Goal: Task Accomplishment & Management: Use online tool/utility

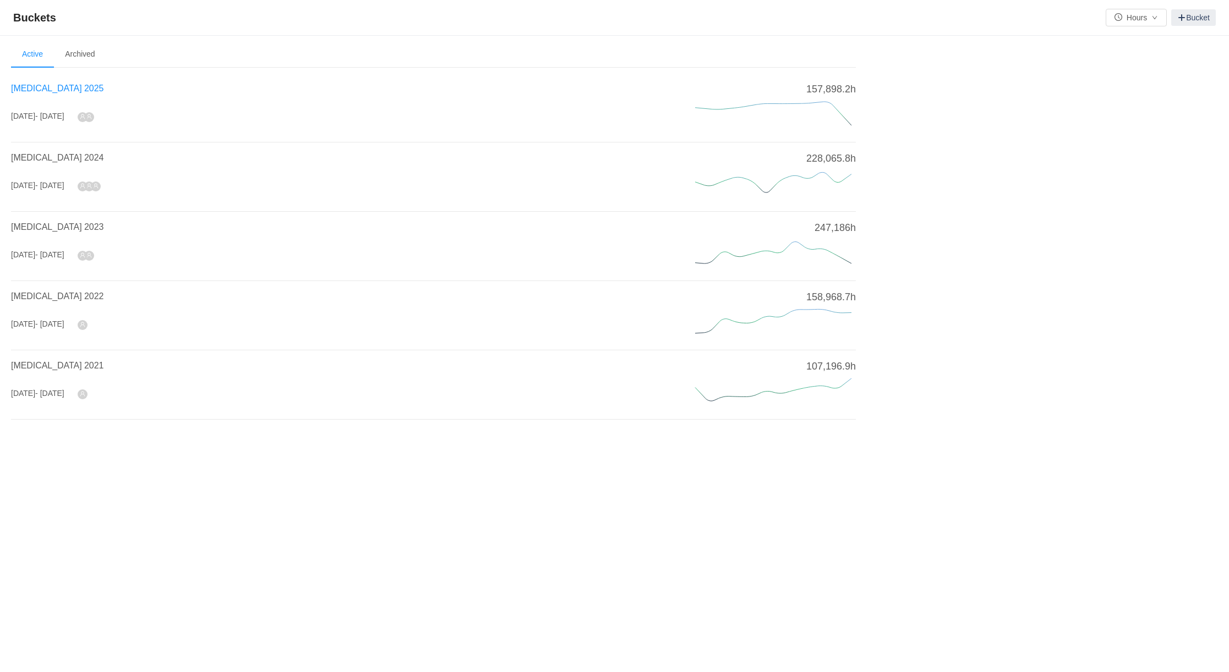
click at [40, 88] on span "[MEDICAL_DATA] 2025" at bounding box center [57, 88] width 92 height 9
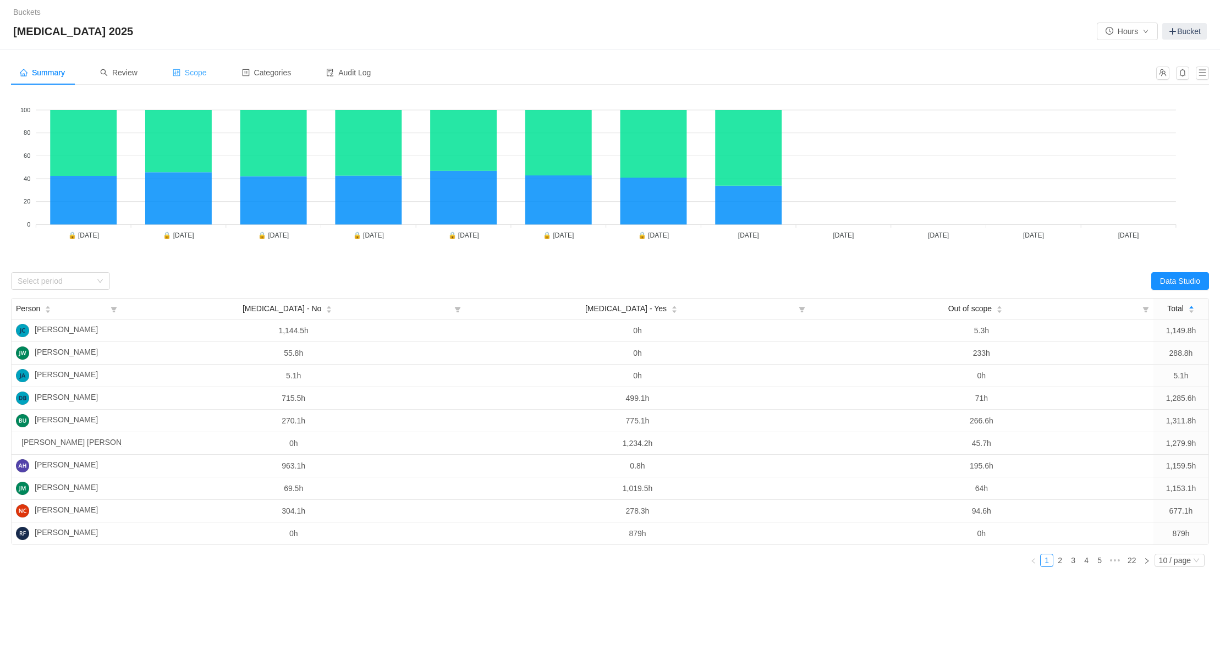
click at [197, 72] on span "Scope" at bounding box center [190, 72] width 34 height 9
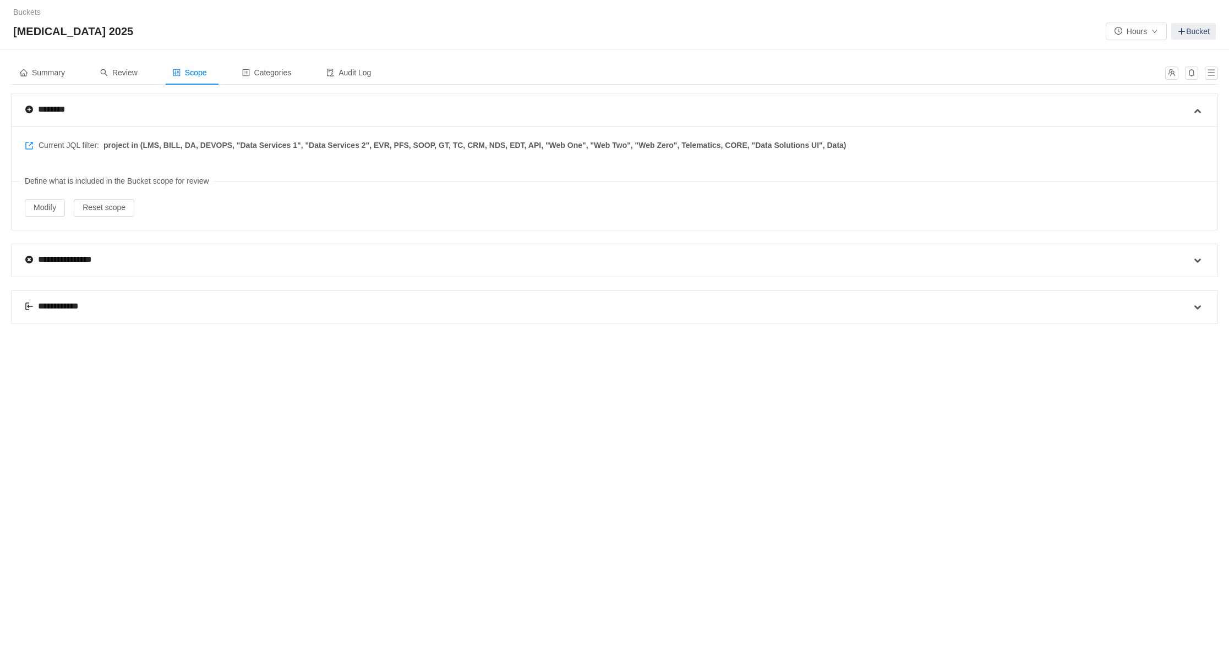
click at [58, 301] on div "**********" at bounding box center [57, 306] width 64 height 13
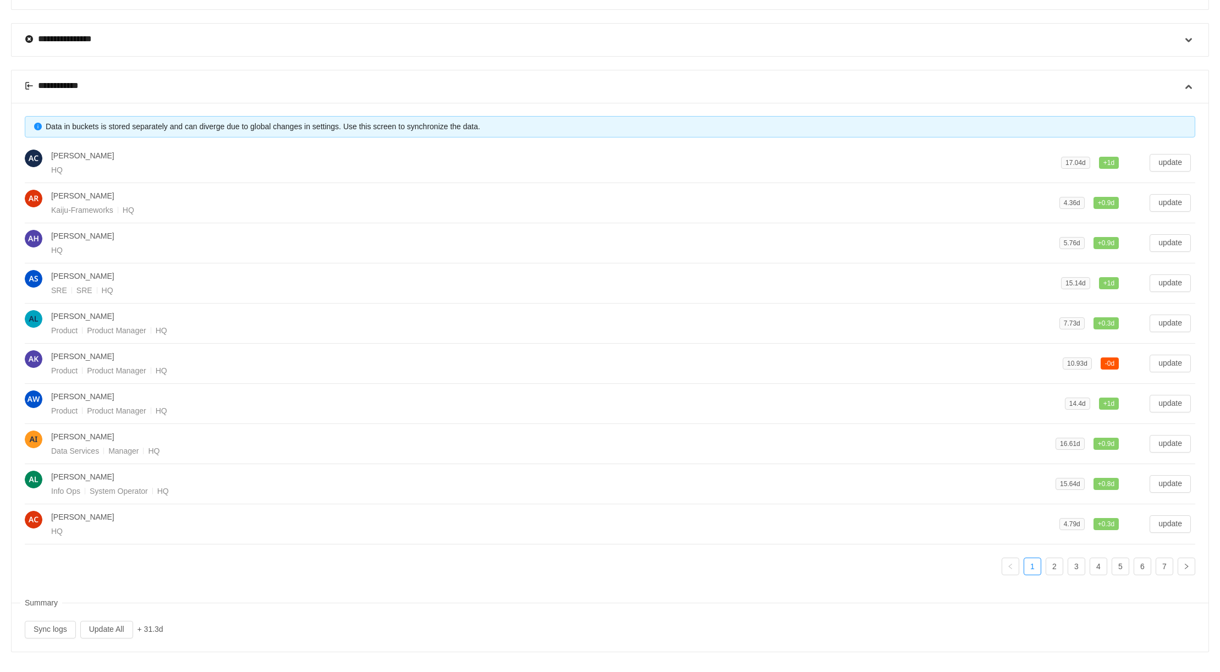
scroll to position [223, 0]
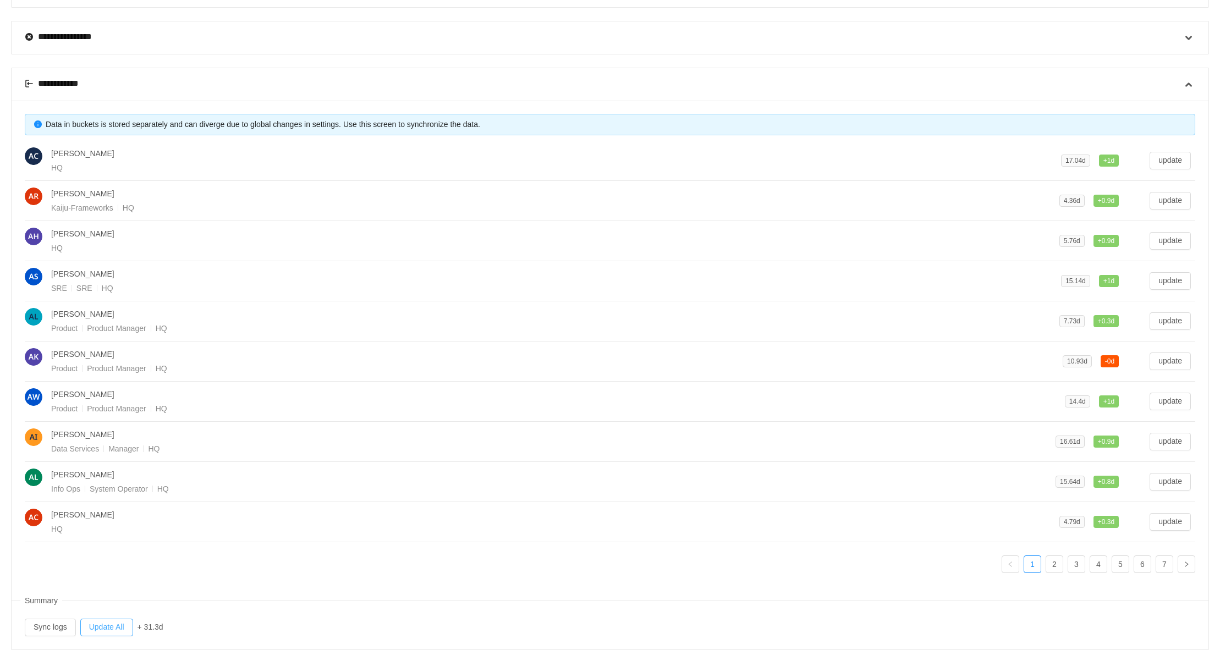
click at [103, 624] on button "Update All" at bounding box center [106, 628] width 53 height 18
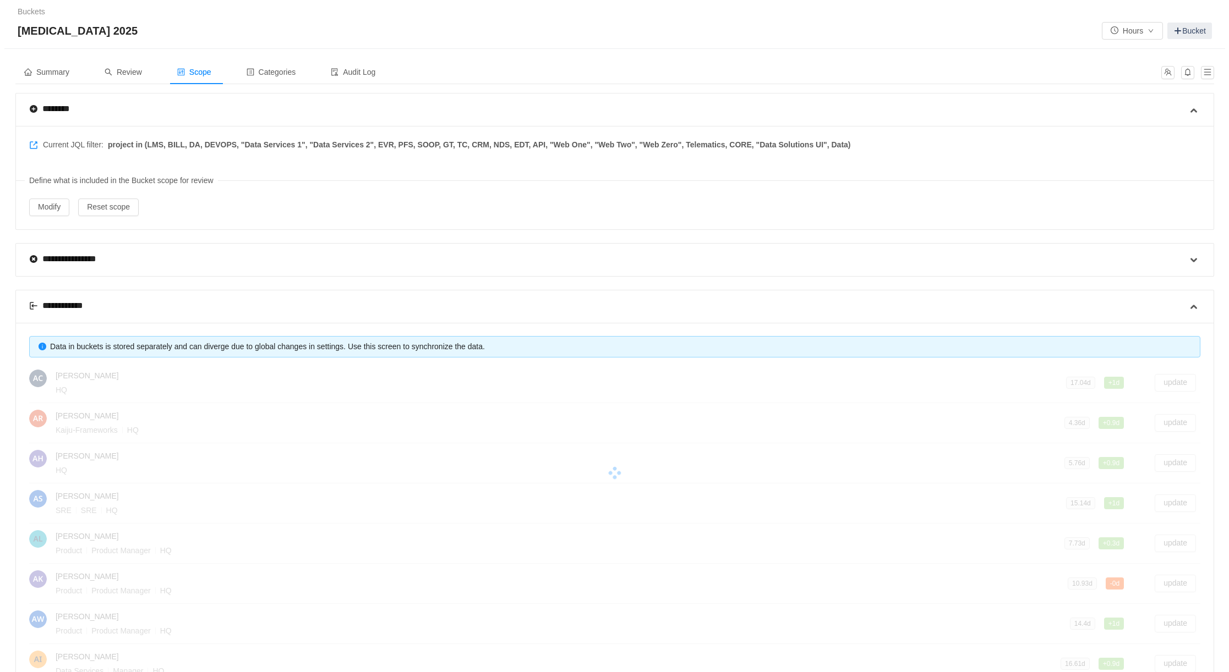
scroll to position [0, 0]
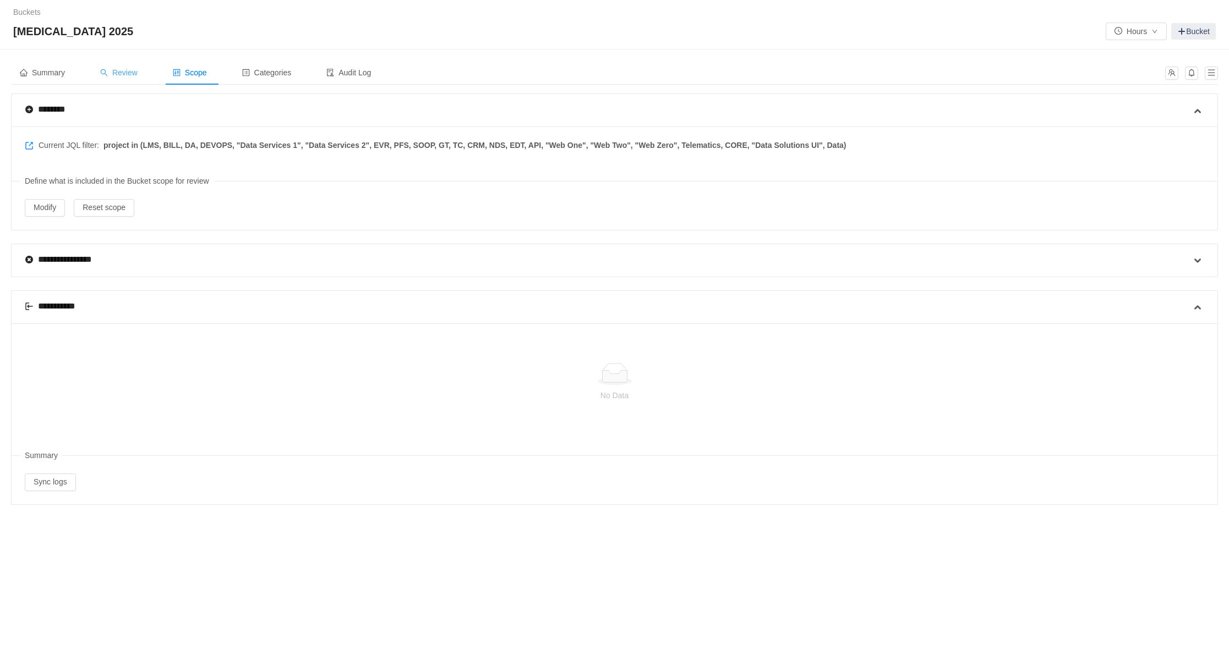
click at [123, 70] on span "Review" at bounding box center [118, 72] width 37 height 9
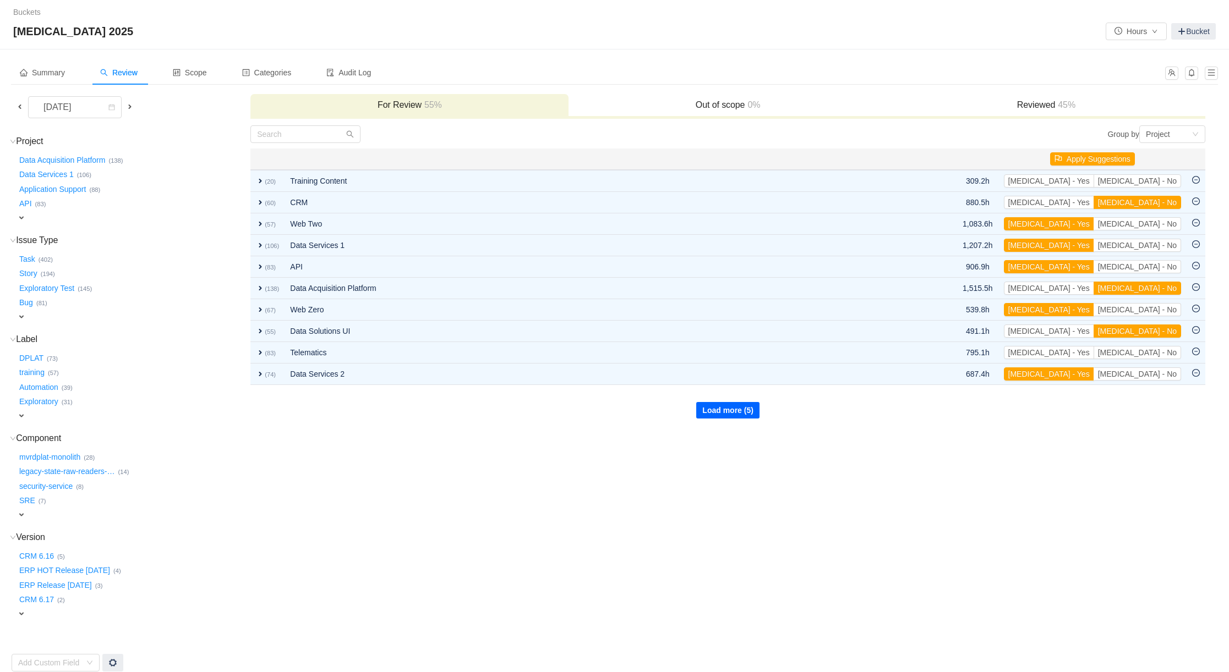
click at [722, 410] on button "Load more (5)" at bounding box center [727, 410] width 63 height 17
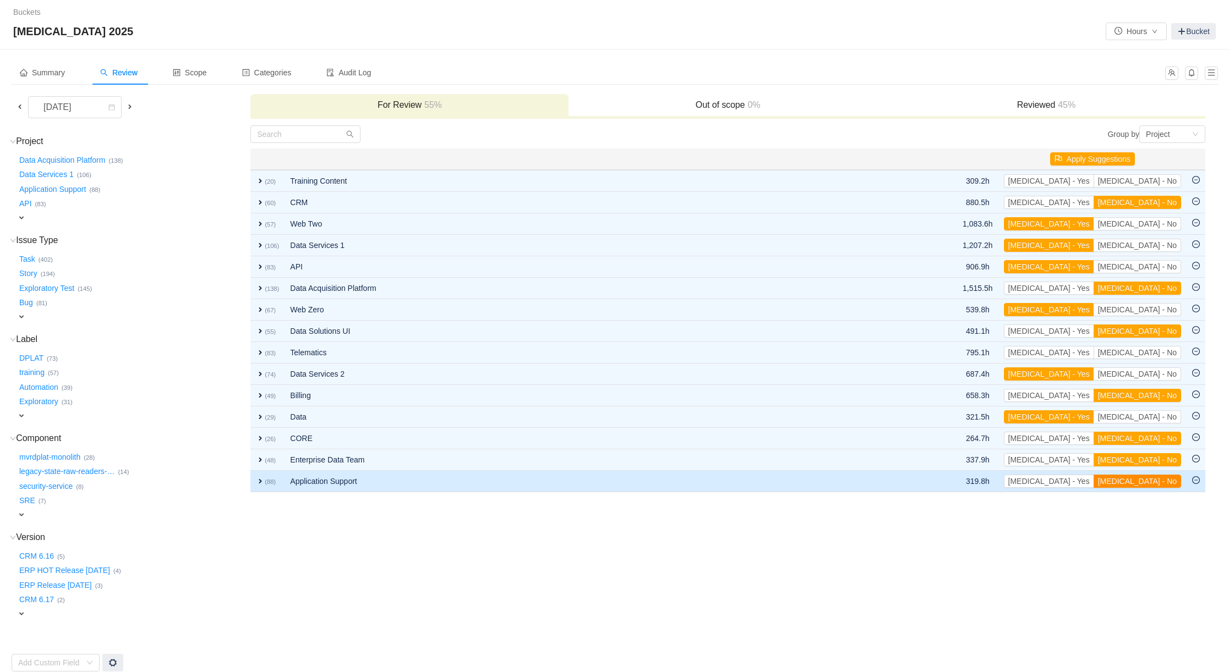
click at [1147, 478] on button "[MEDICAL_DATA] - No" at bounding box center [1136, 481] width 87 height 13
